Goal: Find specific page/section: Find specific page/section

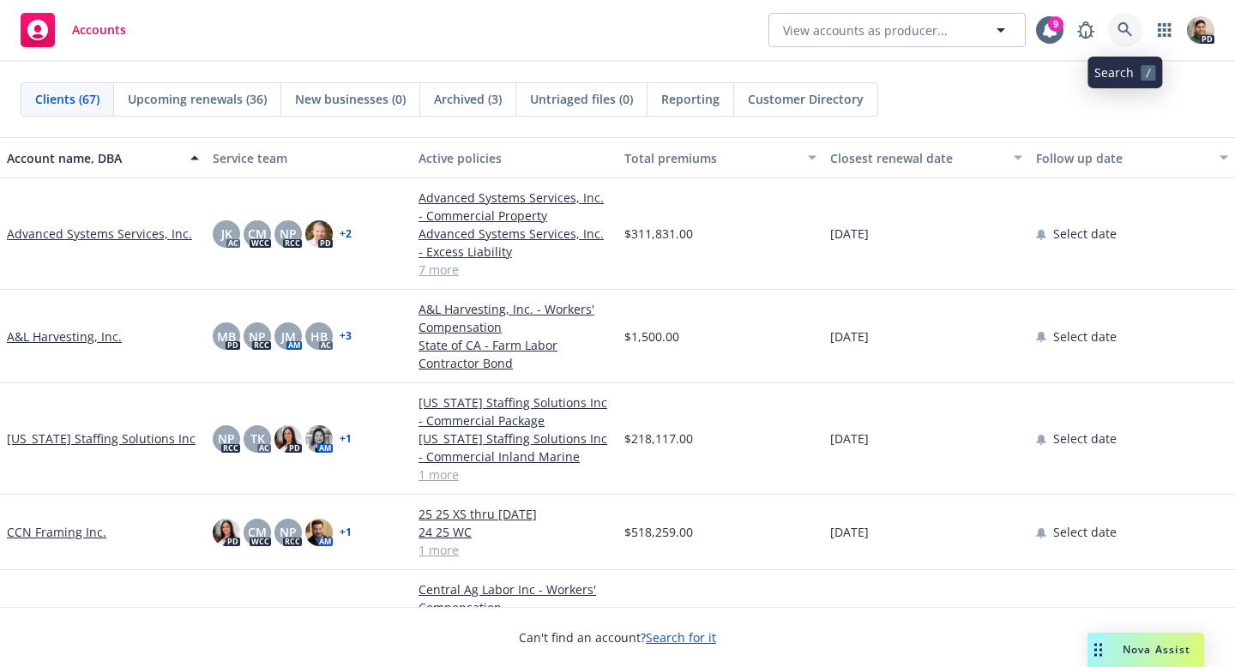
click at [1116, 17] on link at bounding box center [1125, 30] width 34 height 34
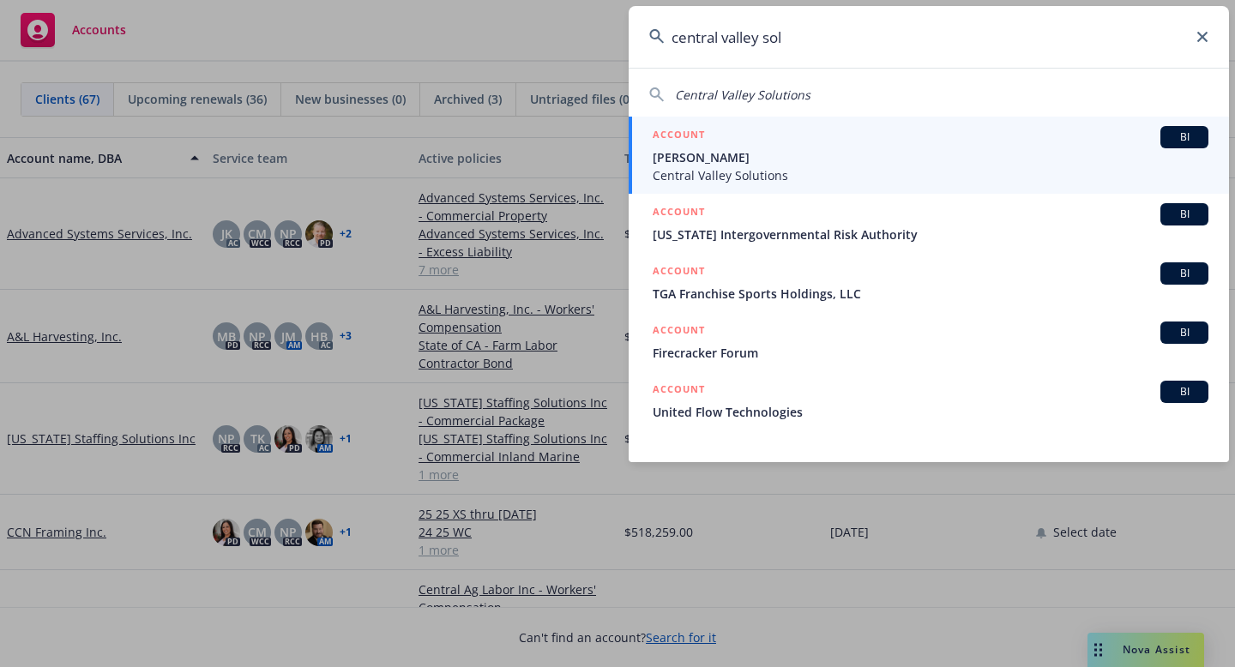
type input "central valley sol"
click at [816, 166] on span "Central Valley Solutions" at bounding box center [931, 175] width 556 height 18
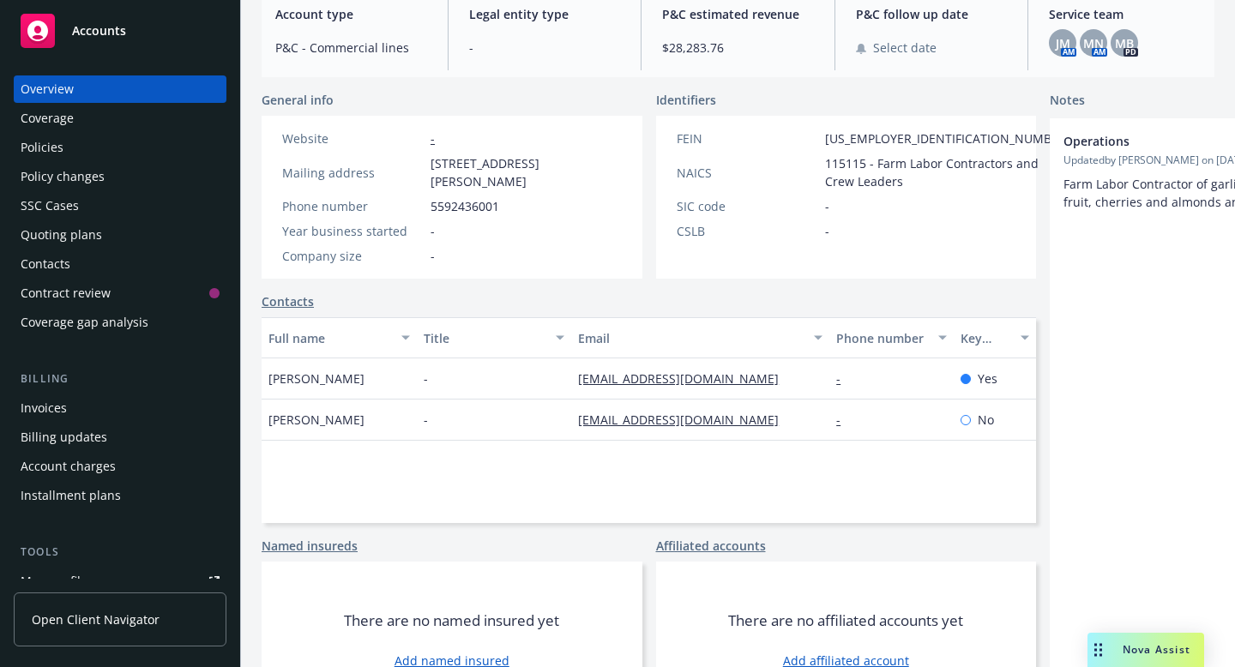
scroll to position [197, 0]
click at [1062, 41] on span "JM" at bounding box center [1063, 42] width 15 height 18
click at [1098, 38] on span "MN" at bounding box center [1093, 42] width 21 height 18
click at [1050, 357] on div "Operations Updated by [PERSON_NAME] on [DATE] 10:39 AM Farm Labor Contractor of…" at bounding box center [1213, 409] width 326 height 584
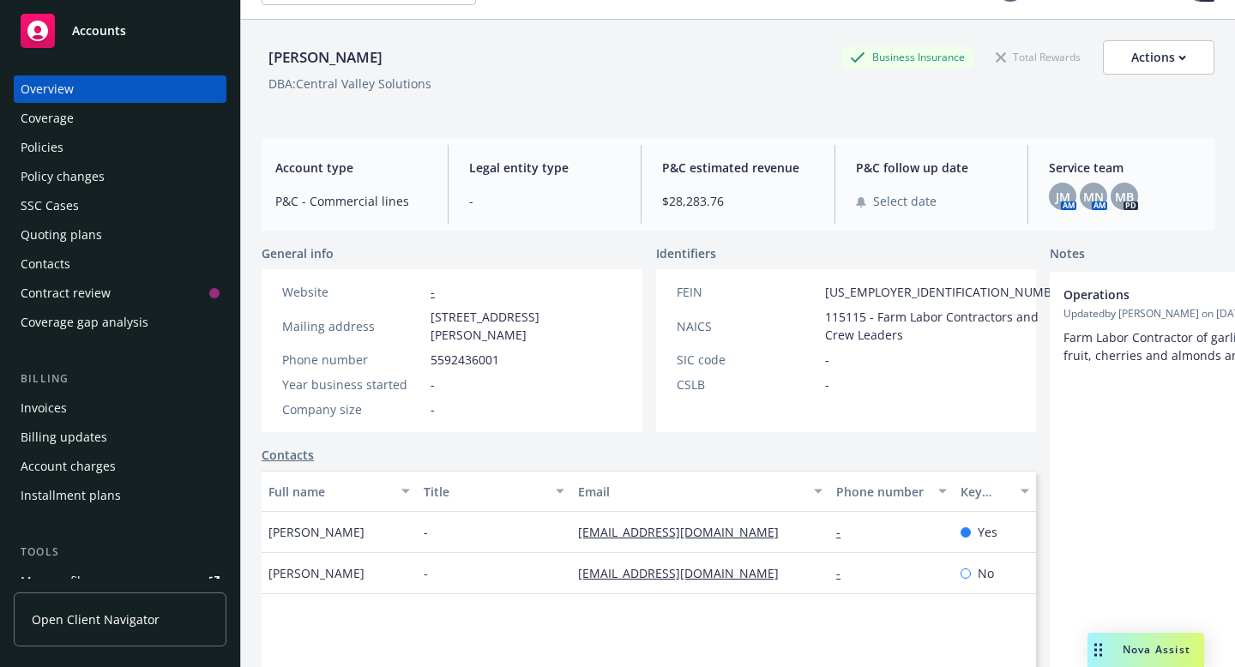
scroll to position [0, 0]
